Goal: Information Seeking & Learning: Check status

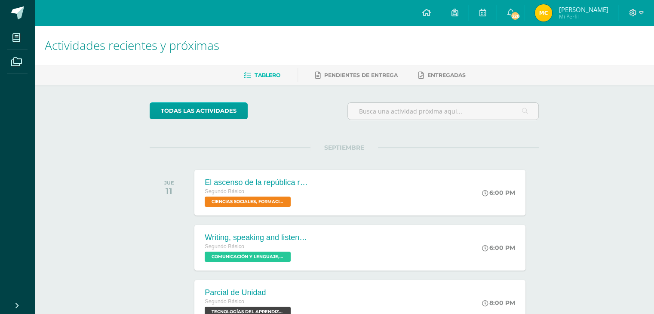
click at [530, 8] on link "[PERSON_NAME] Mi Perfil" at bounding box center [571, 13] width 94 height 26
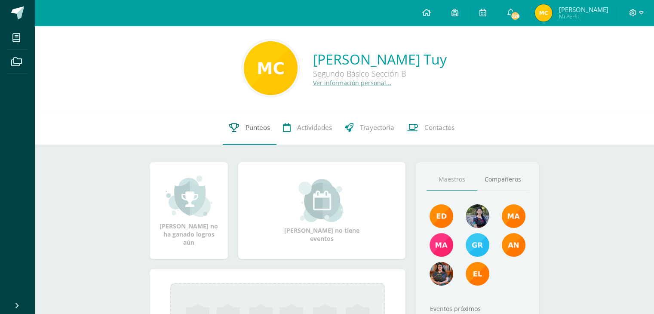
click at [258, 133] on link "Punteos" at bounding box center [250, 127] width 54 height 34
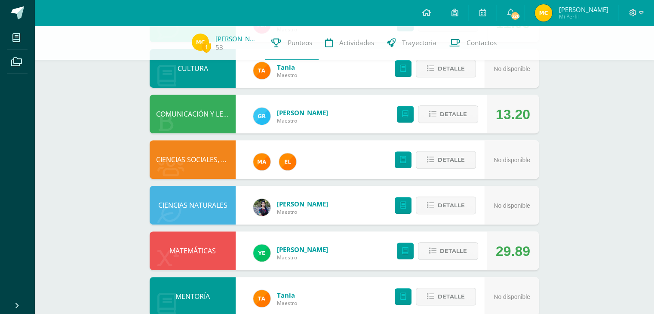
scroll to position [323, 0]
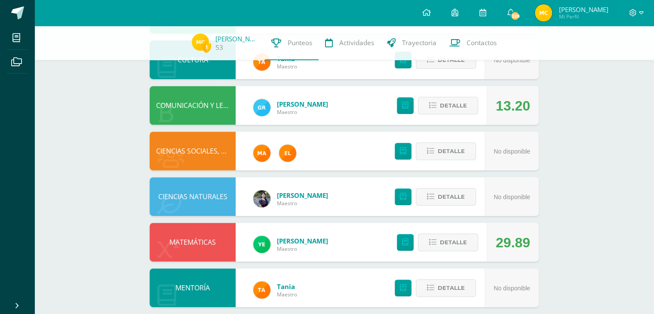
click at [428, 253] on div "Detalle" at bounding box center [435, 242] width 103 height 39
click at [428, 246] on button "Detalle" at bounding box center [448, 242] width 60 height 18
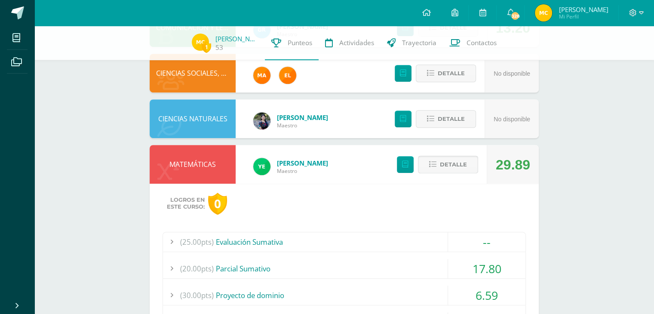
scroll to position [409, 0]
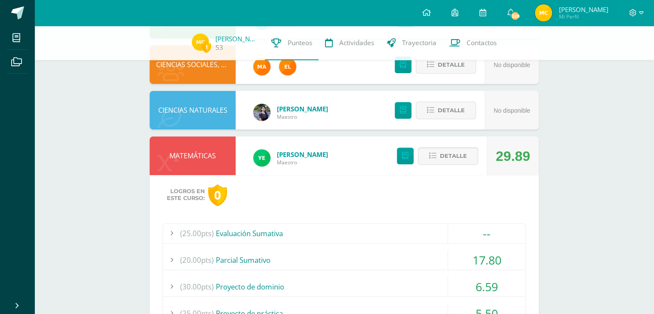
click at [376, 260] on div "(20.00pts) [GEOGRAPHIC_DATA]" at bounding box center [344, 259] width 362 height 19
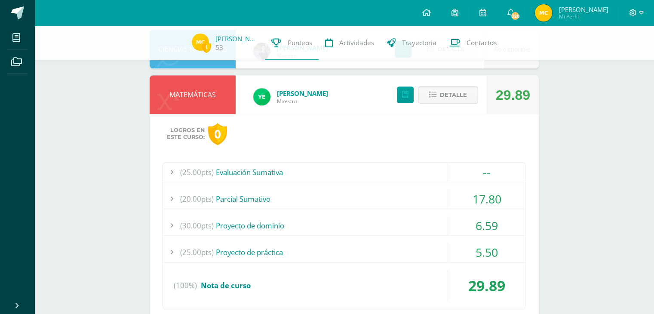
scroll to position [471, 0]
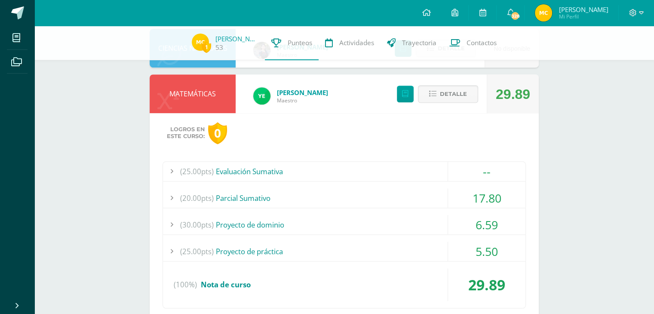
click at [339, 227] on div "(30.00pts) Proyecto de dominio" at bounding box center [344, 224] width 362 height 19
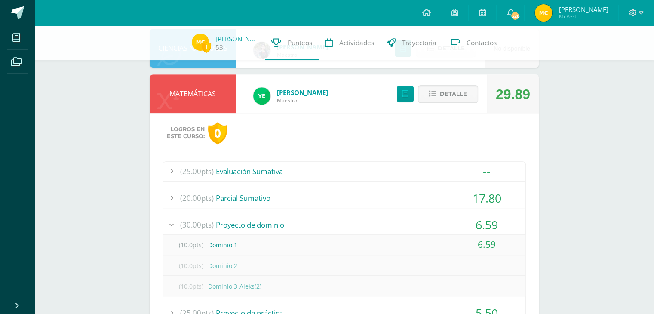
click at [339, 227] on div "(30.00pts) Proyecto de dominio" at bounding box center [344, 224] width 362 height 19
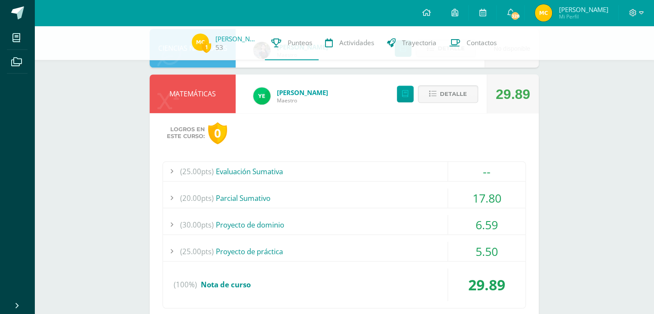
click at [331, 262] on div "(25.00pts) Evaluación Sumativa -- (25.0pts) Evaluación Sumativa" at bounding box center [343, 234] width 363 height 147
click at [328, 253] on div "(25.00pts) Proyecto de práctica" at bounding box center [344, 250] width 362 height 19
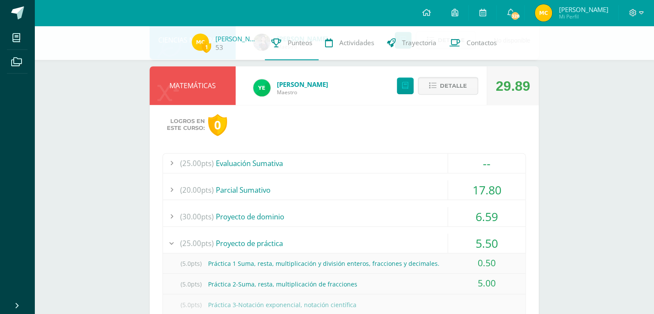
scroll to position [479, 0]
click at [291, 244] on div "(25.00pts) Proyecto de práctica" at bounding box center [344, 242] width 362 height 19
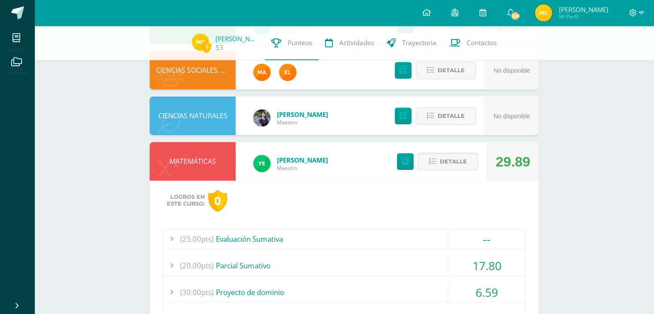
scroll to position [390, 0]
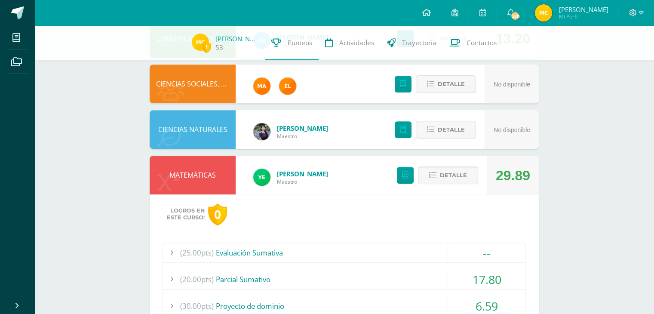
click at [404, 249] on div "(25.00pts) Evaluación Sumativa" at bounding box center [344, 252] width 362 height 19
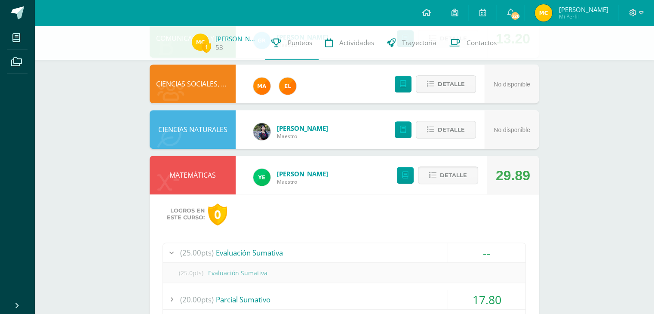
click at [385, 245] on div "(25.00pts) Evaluación Sumativa" at bounding box center [344, 252] width 362 height 19
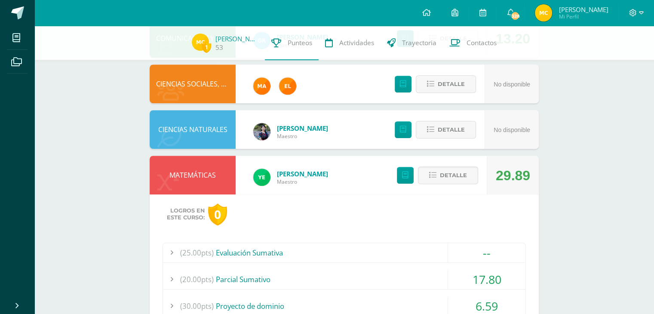
click at [317, 215] on div "Logros en este curso: 0" at bounding box center [343, 214] width 363 height 22
click at [282, 214] on div "Logros en este curso: 0" at bounding box center [343, 214] width 363 height 22
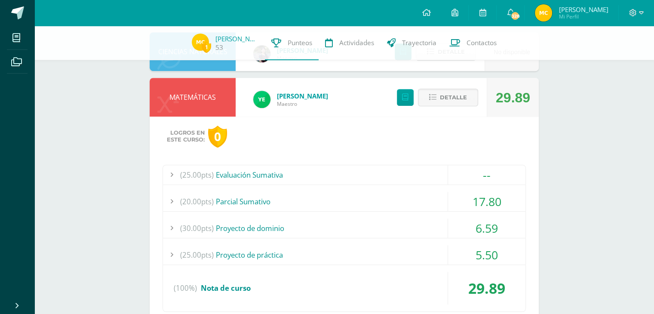
scroll to position [452, 0]
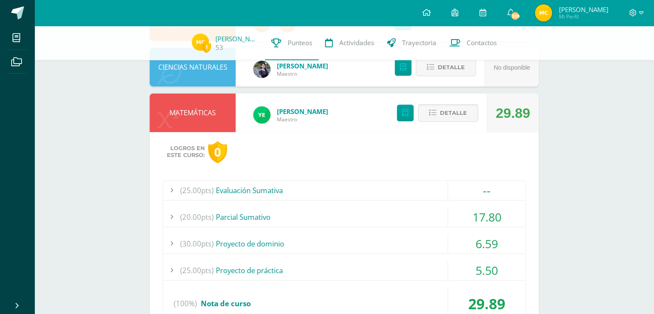
click at [305, 121] on span "Maestro" at bounding box center [302, 119] width 51 height 7
click at [433, 110] on icon at bounding box center [432, 112] width 7 height 7
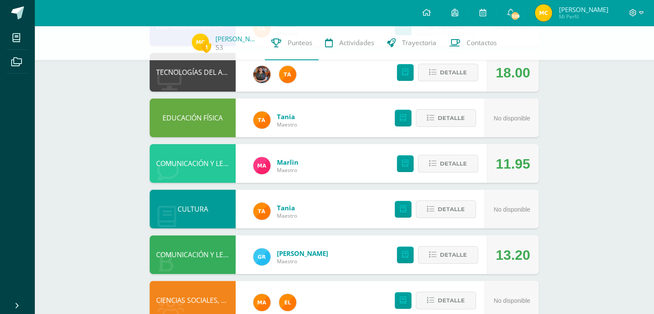
scroll to position [135, 0]
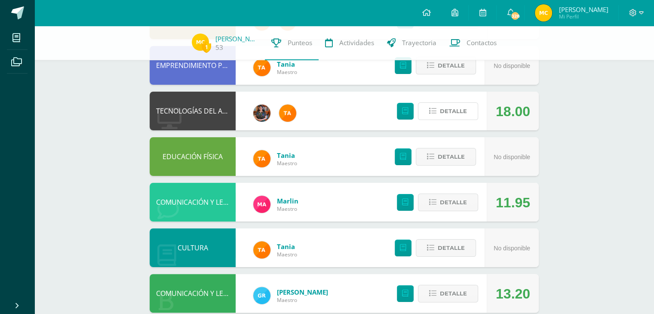
click at [433, 110] on icon at bounding box center [432, 110] width 7 height 7
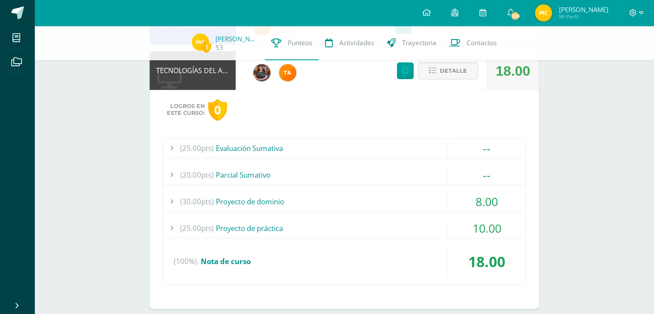
scroll to position [177, 0]
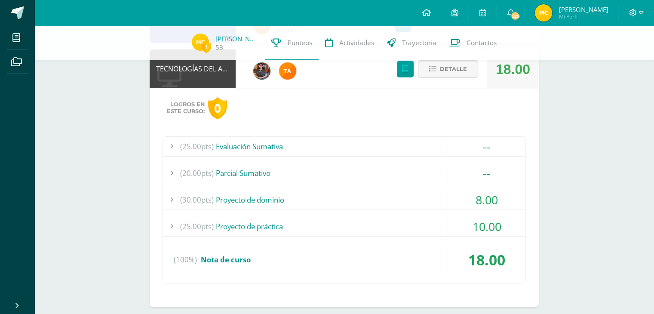
click at [311, 196] on div "(30.00pts) Proyecto de dominio" at bounding box center [344, 199] width 362 height 19
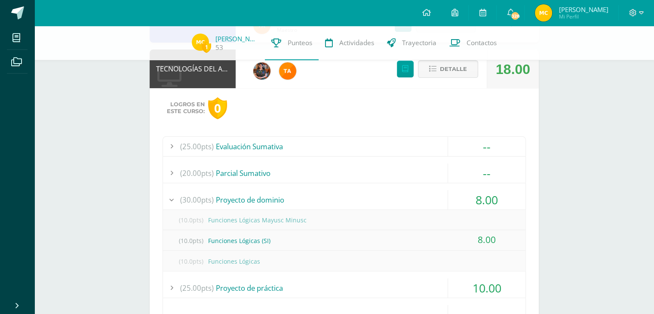
click at [265, 244] on div "(10.0pts) Funciones Lógicas (SI)" at bounding box center [344, 240] width 362 height 19
click at [261, 241] on div "(10.0pts) Funciones Lógicas (SI)" at bounding box center [344, 240] width 362 height 19
click at [285, 238] on div "(10.0pts) Funciones Lógicas (SI)" at bounding box center [344, 240] width 362 height 19
